Goal: Information Seeking & Learning: Find specific fact

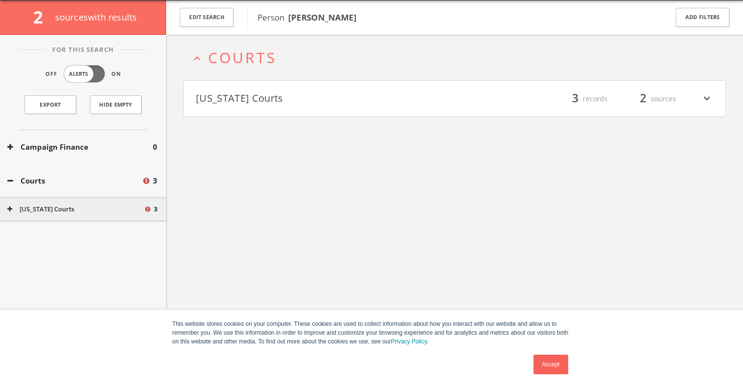
click at [288, 98] on button "[US_STATE] Courts" at bounding box center [325, 98] width 259 height 17
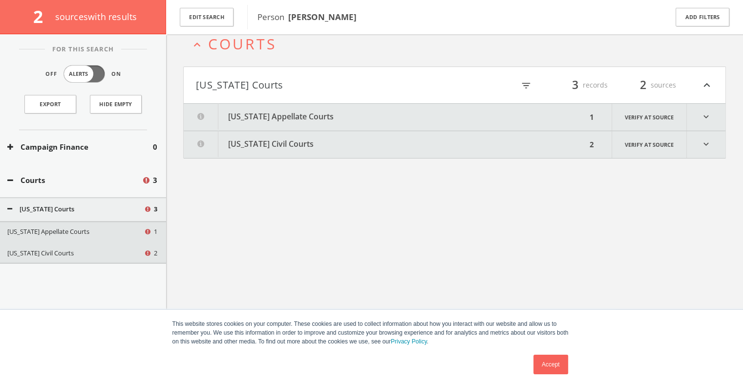
scroll to position [57, 0]
click at [333, 116] on button "[US_STATE] Appellate Courts" at bounding box center [385, 116] width 403 height 27
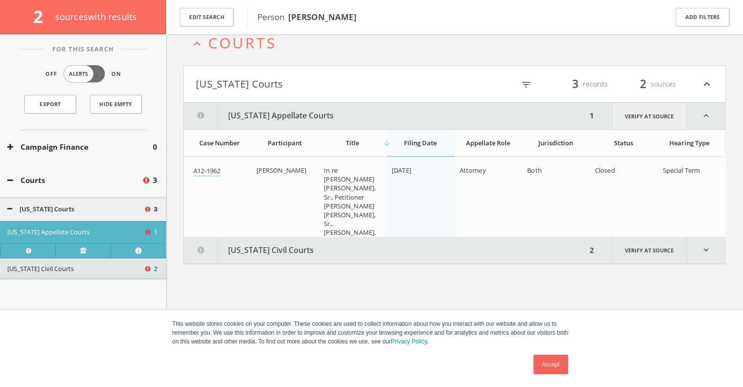
click at [655, 110] on link "Verify at source" at bounding box center [649, 116] width 75 height 26
drag, startPoint x: 227, startPoint y: 172, endPoint x: 194, endPoint y: 174, distance: 33.3
click at [194, 174] on div "A12-1962" at bounding box center [221, 171] width 55 height 10
copy link "A12-1962"
click at [271, 250] on button "[US_STATE] Civil Courts" at bounding box center [385, 250] width 403 height 27
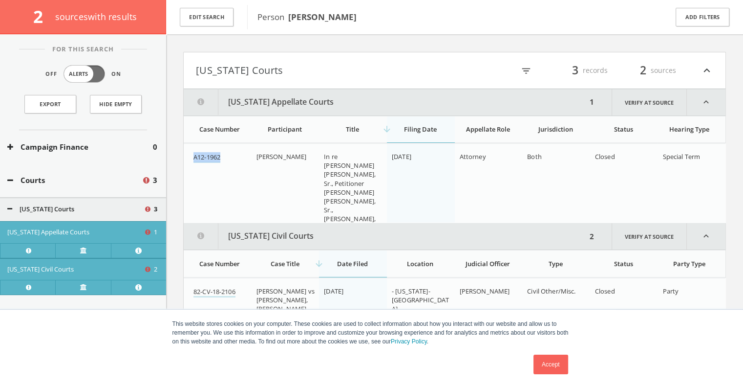
scroll to position [118, 0]
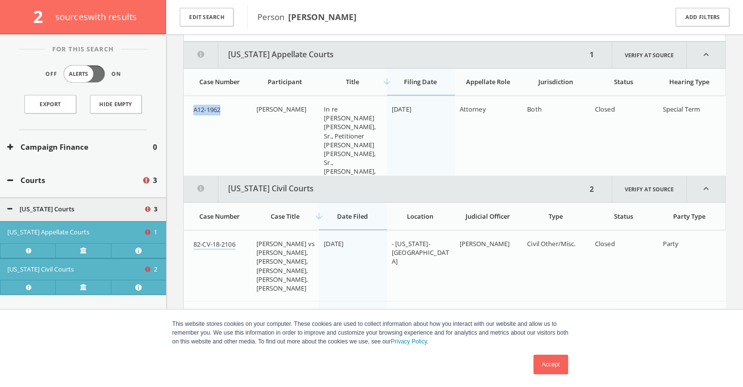
click at [90, 144] on button "Campaign Finance" at bounding box center [80, 146] width 146 height 11
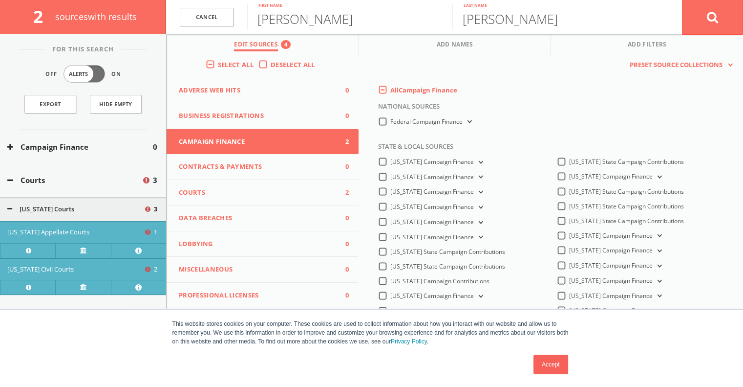
click at [387, 30] on div "[PERSON_NAME] First name" at bounding box center [349, 17] width 205 height 34
